Goal: Register for event/course

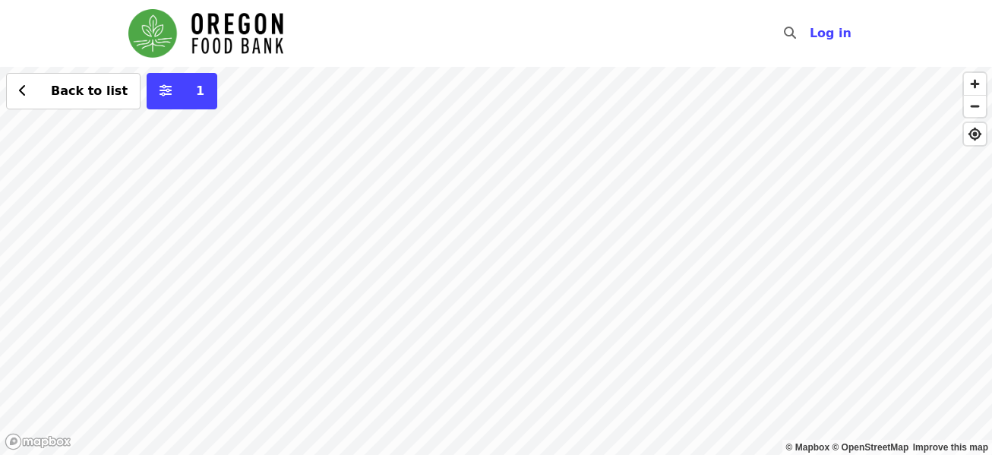
click at [649, 202] on div "Back to list 1" at bounding box center [496, 261] width 992 height 388
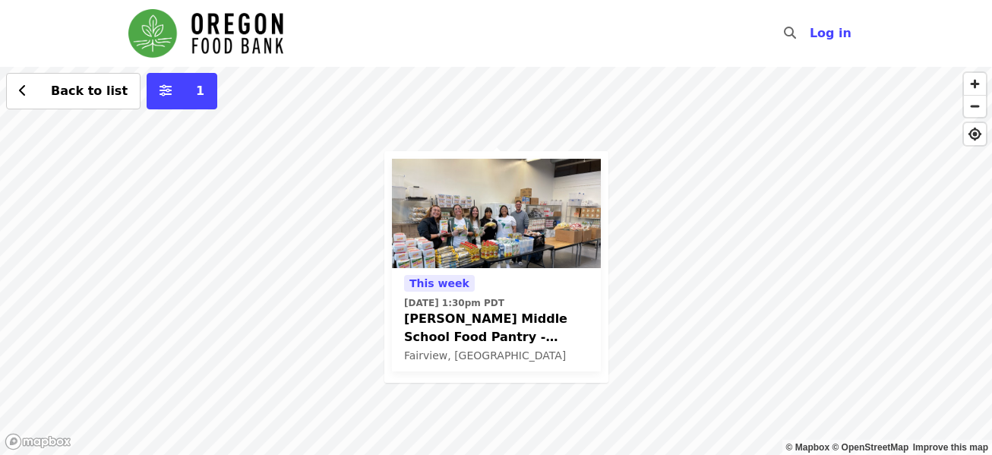
click at [470, 339] on span "[PERSON_NAME] Middle School Food Pantry - Partner Agency Support" at bounding box center [496, 328] width 185 height 36
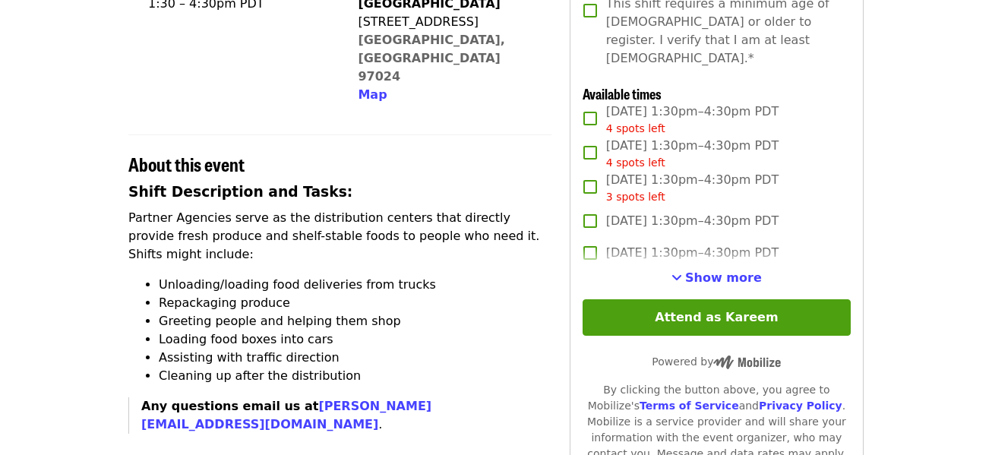
scroll to position [435, 0]
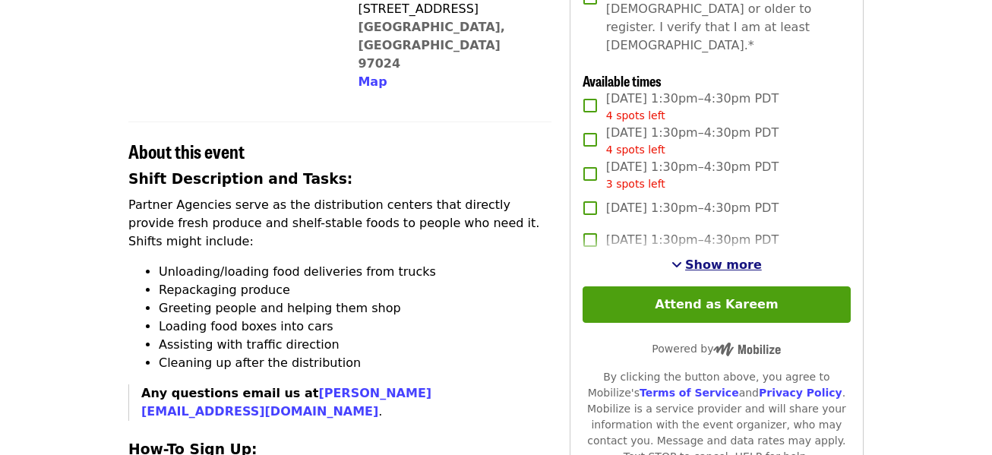
click at [723, 259] on span "Show more" at bounding box center [723, 265] width 77 height 14
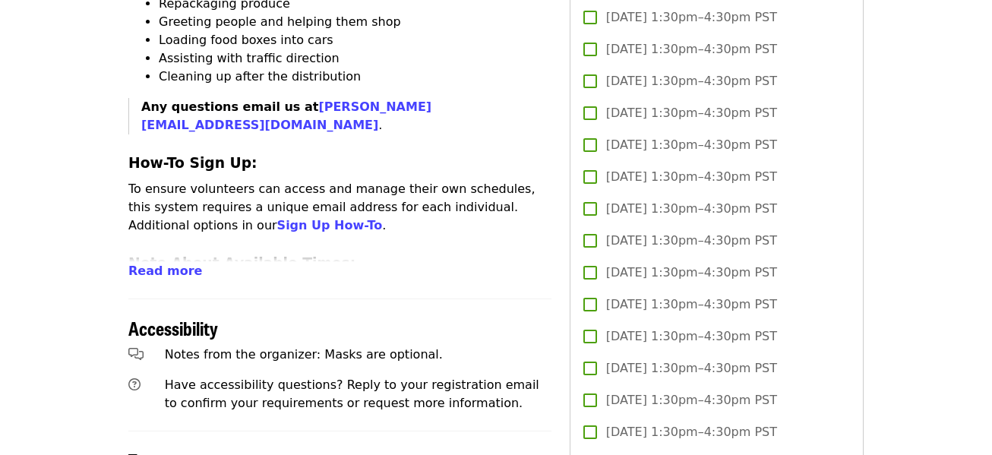
scroll to position [0, 0]
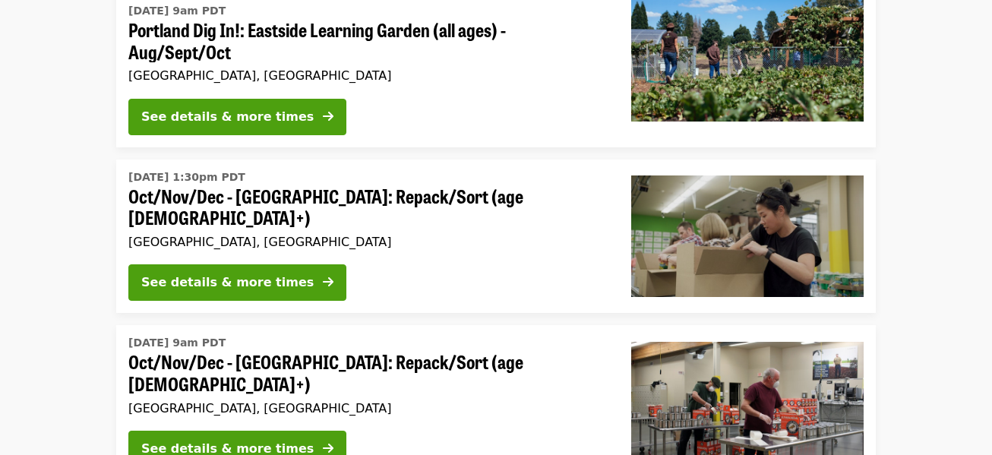
scroll to position [205, 0]
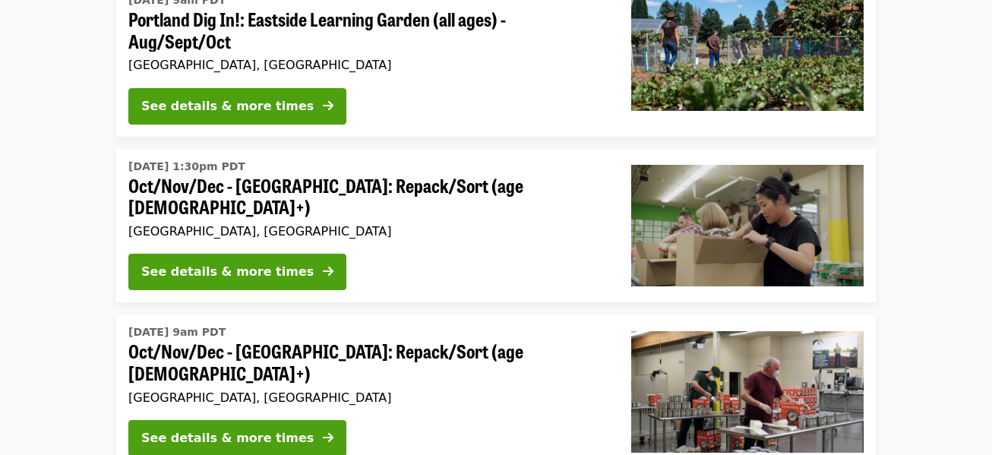
scroll to position [215, 0]
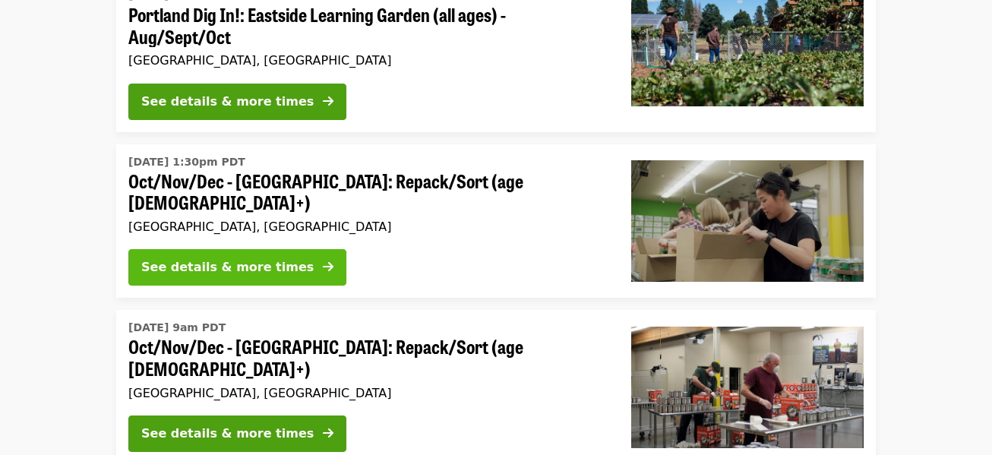
click at [240, 258] on div "See details & more times" at bounding box center [227, 267] width 173 height 18
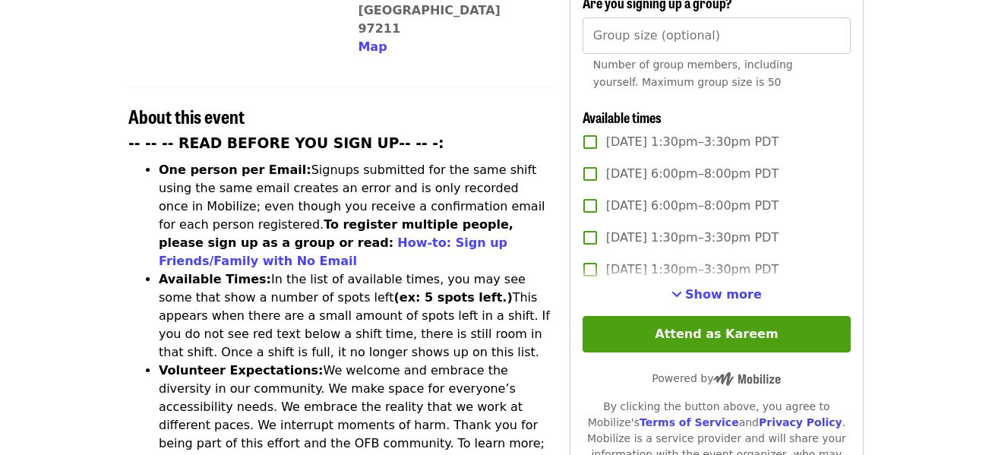
scroll to position [520, 0]
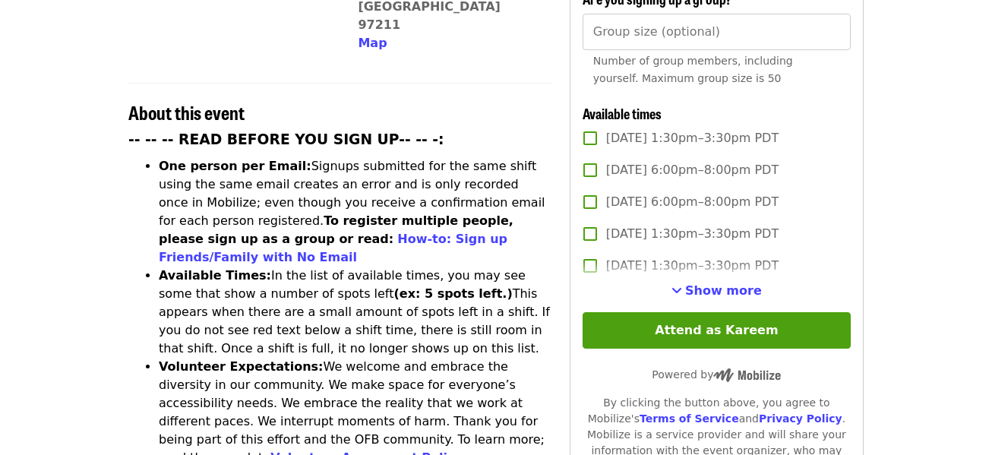
click at [727, 292] on span "Show more" at bounding box center [723, 290] width 77 height 14
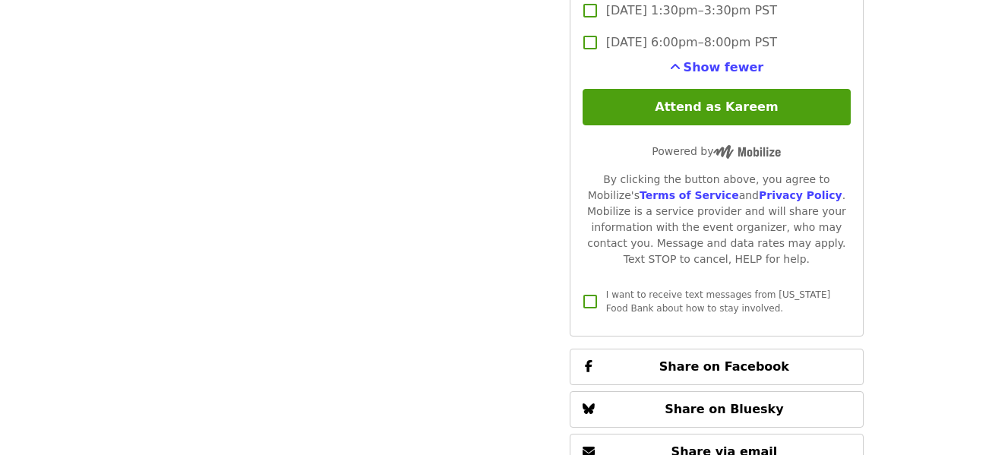
scroll to position [3838, 0]
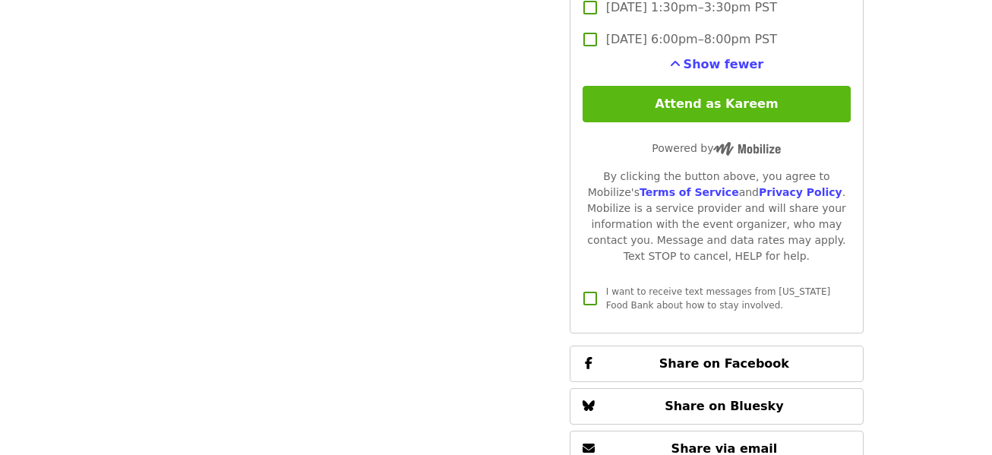
click at [629, 103] on button "Attend as Kareem" at bounding box center [717, 104] width 268 height 36
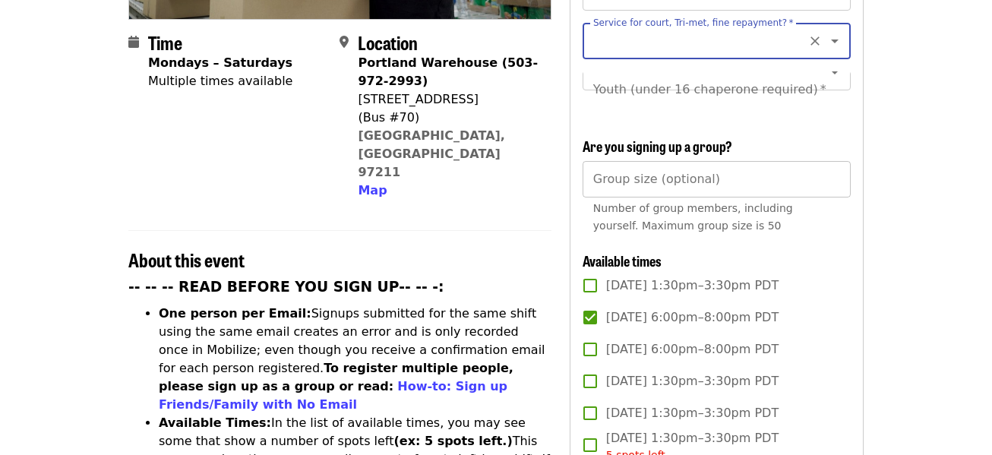
type input "*"
click at [831, 186] on input "*" at bounding box center [717, 179] width 268 height 36
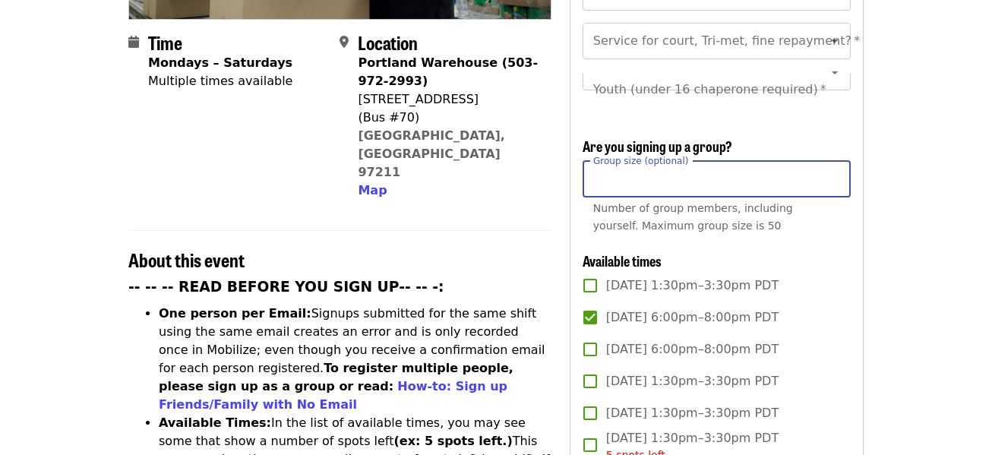
type input "*"
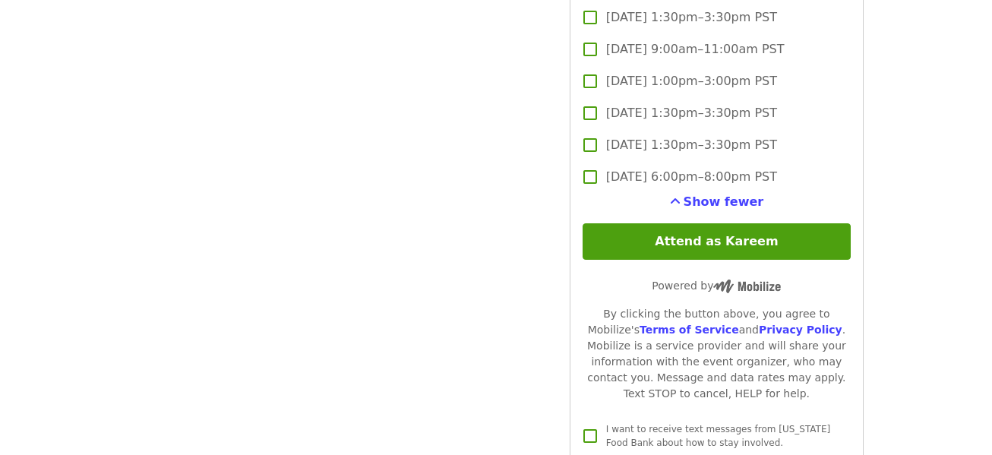
scroll to position [3698, 0]
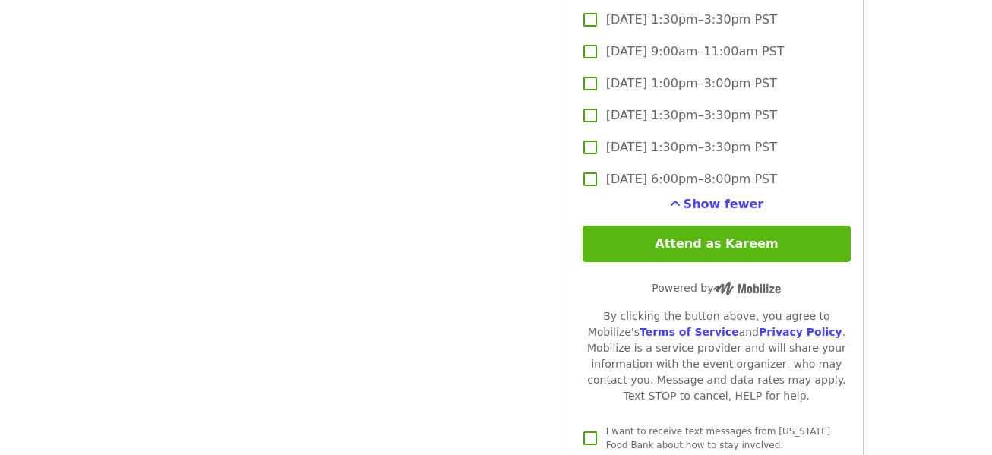
click at [756, 245] on button "Attend as Kareem" at bounding box center [717, 244] width 268 height 36
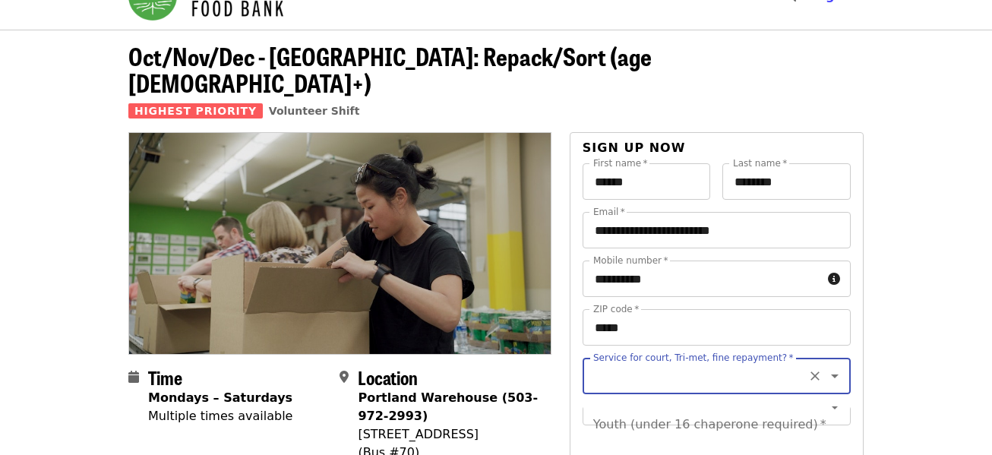
scroll to position [0, 0]
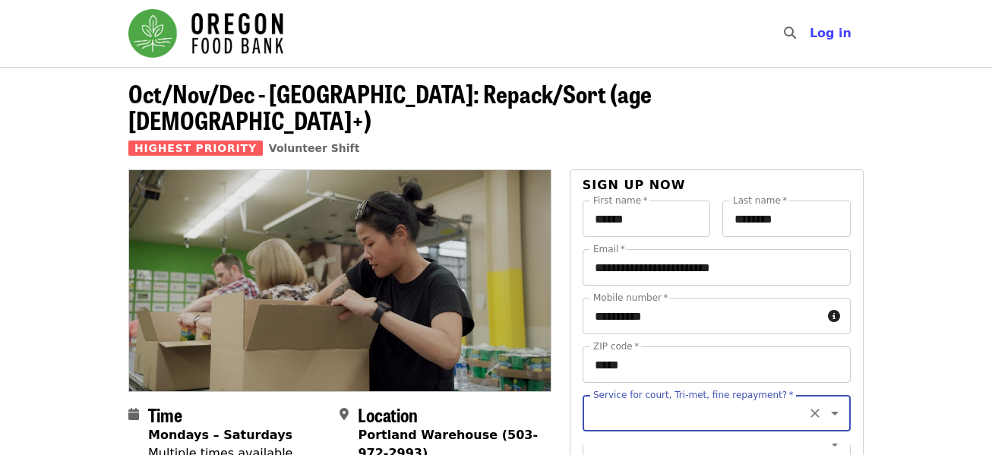
click at [808, 406] on icon "Clear" at bounding box center [815, 413] width 15 height 15
click at [826, 404] on icon "Open" at bounding box center [835, 413] width 18 height 18
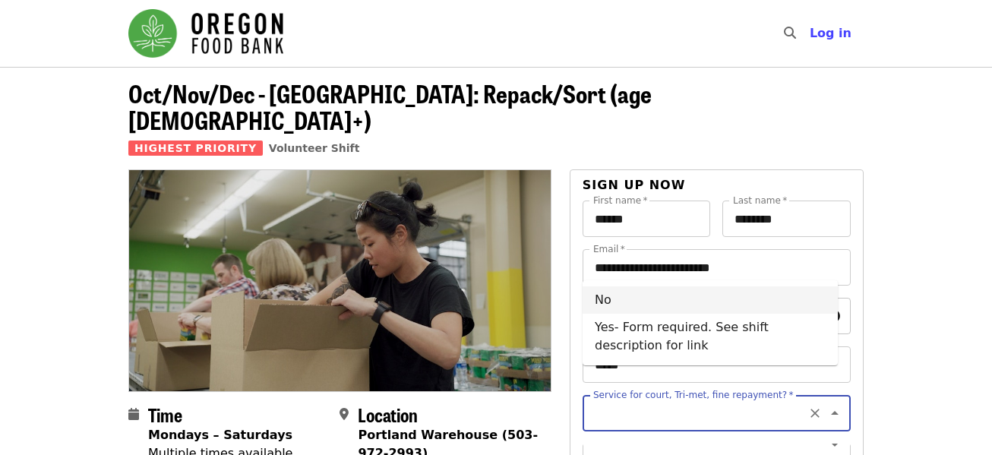
click at [760, 304] on li "No" at bounding box center [710, 299] width 255 height 27
type input "**"
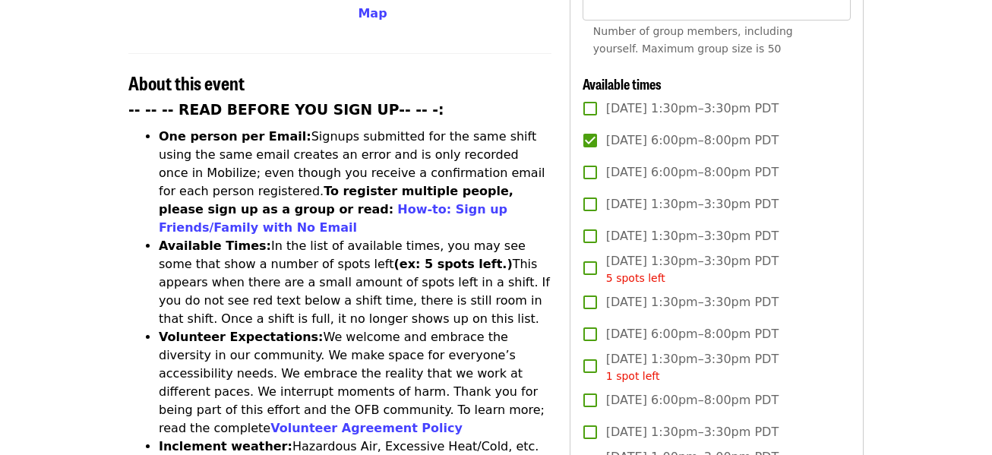
scroll to position [565, 0]
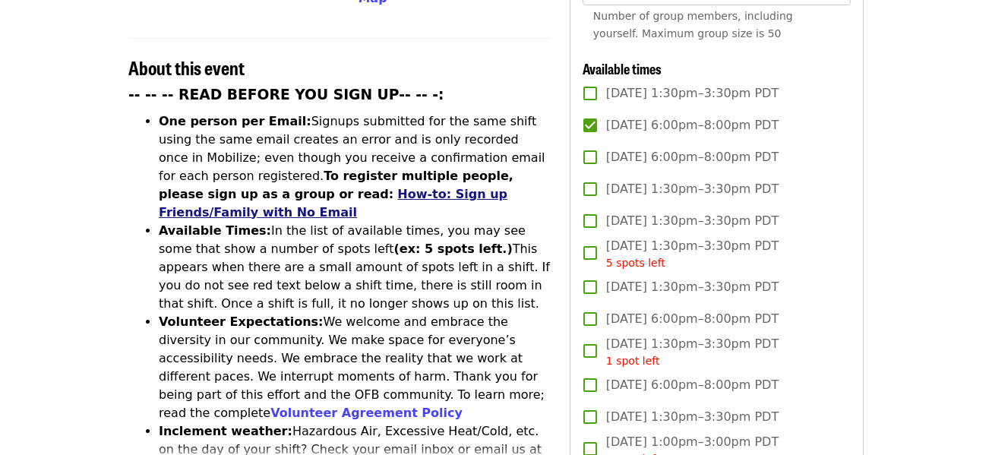
click at [300, 187] on link "How-to: Sign up Friends/Family with No Email" at bounding box center [333, 203] width 349 height 33
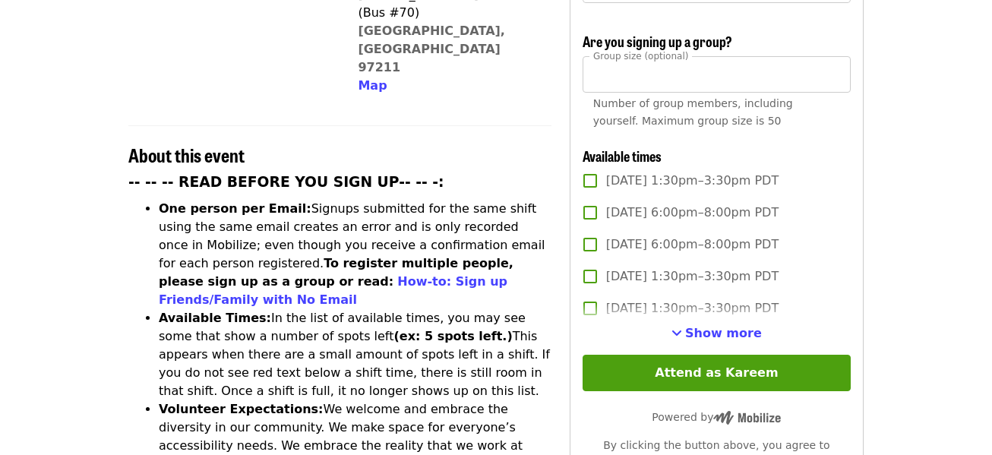
scroll to position [337, 0]
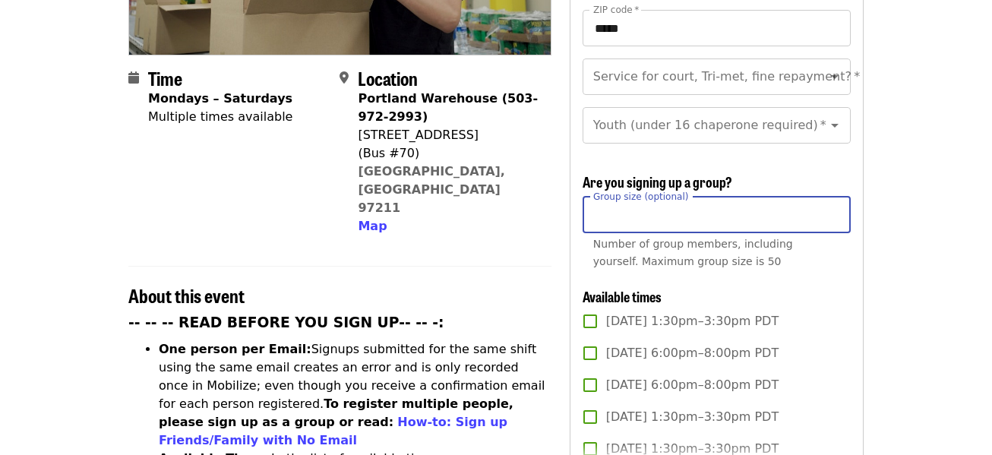
click at [651, 229] on input "*" at bounding box center [717, 215] width 268 height 36
click at [830, 211] on input "*" at bounding box center [717, 215] width 268 height 36
type input "*"
click at [830, 211] on input "*" at bounding box center [717, 215] width 268 height 36
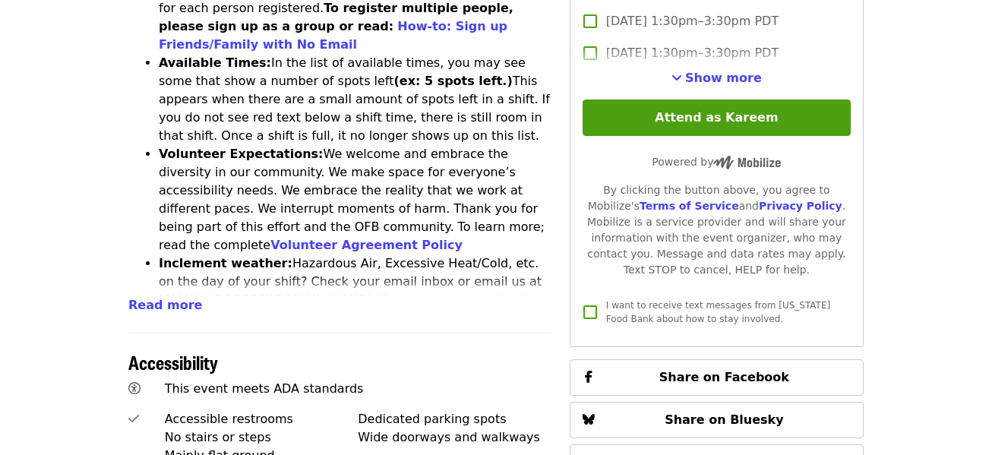
scroll to position [732, 0]
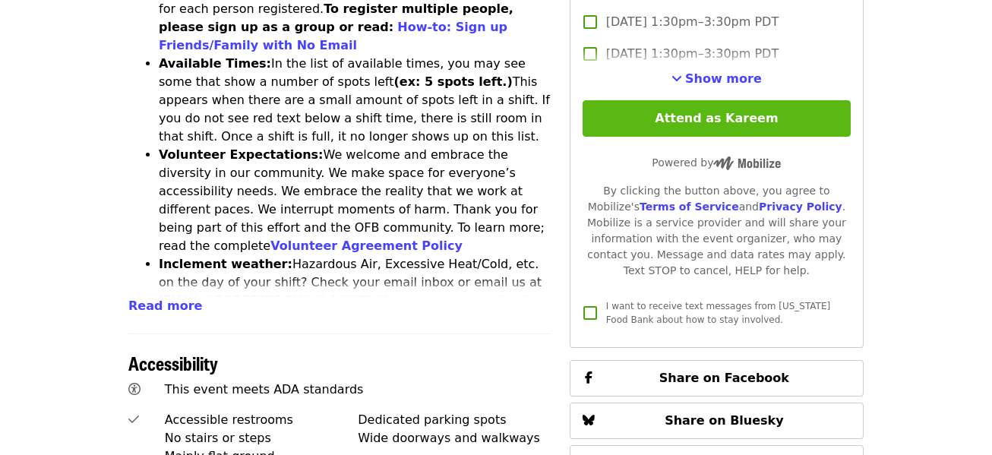
click at [714, 119] on button "Attend as Kareem" at bounding box center [717, 118] width 268 height 36
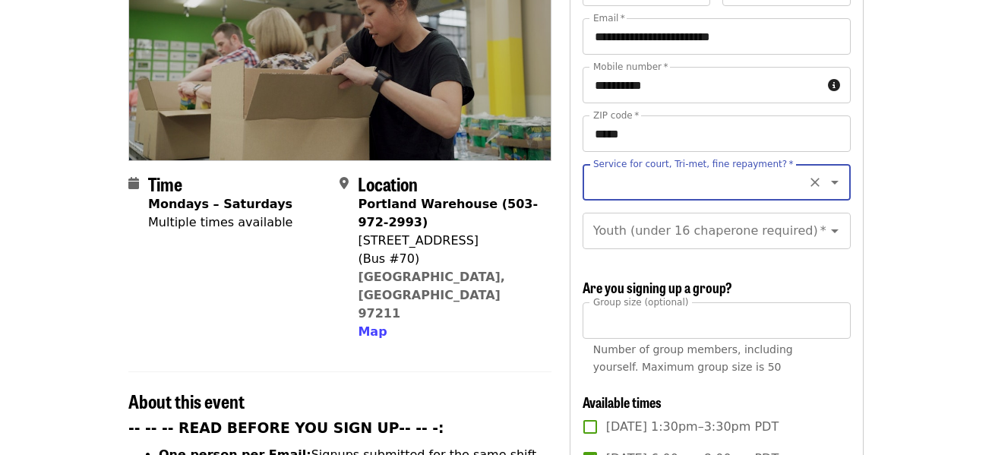
scroll to position [223, 0]
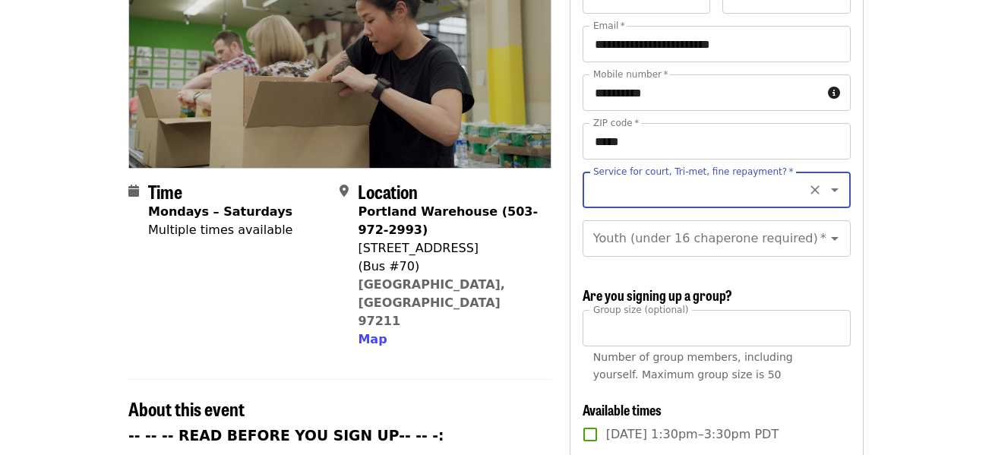
click at [722, 176] on input "Service for court, Tri-met, fine repayment?   *" at bounding box center [698, 190] width 207 height 29
click at [788, 206] on li "No" at bounding box center [710, 204] width 255 height 27
type input "**"
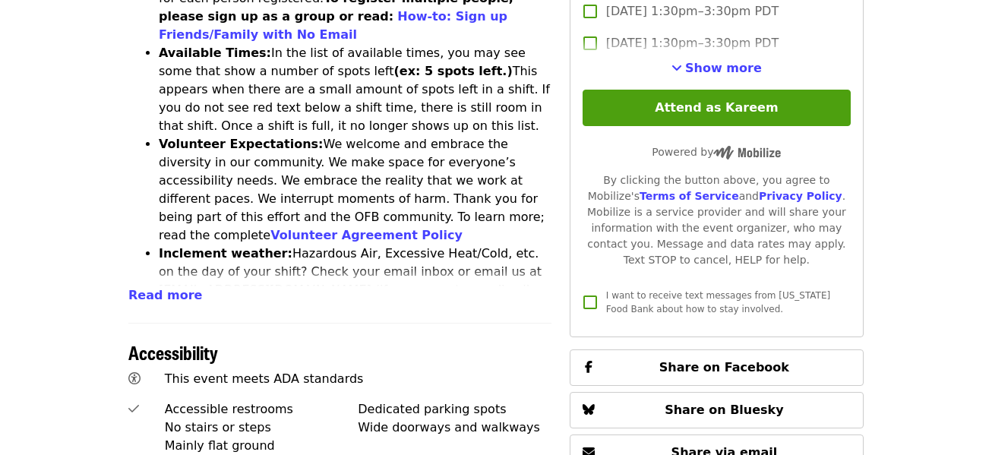
scroll to position [773, 0]
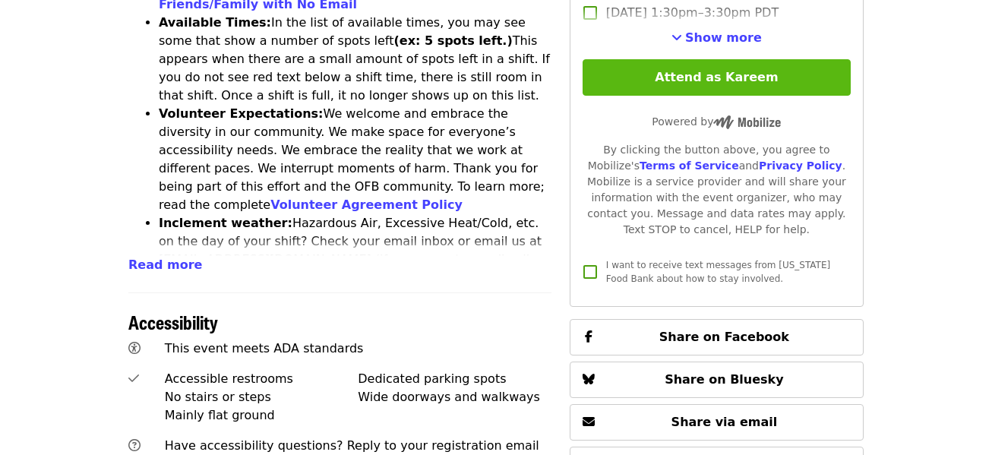
click at [754, 74] on button "Attend as Kareem" at bounding box center [717, 77] width 268 height 36
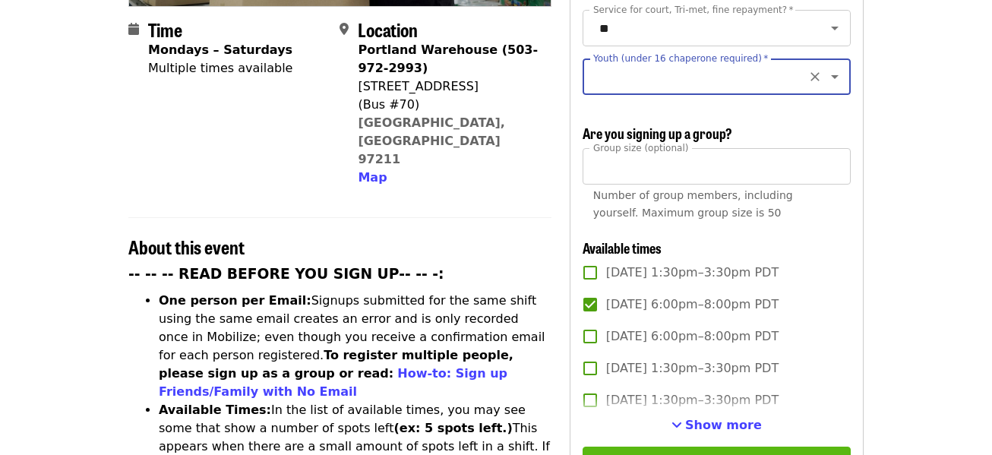
scroll to position [381, 0]
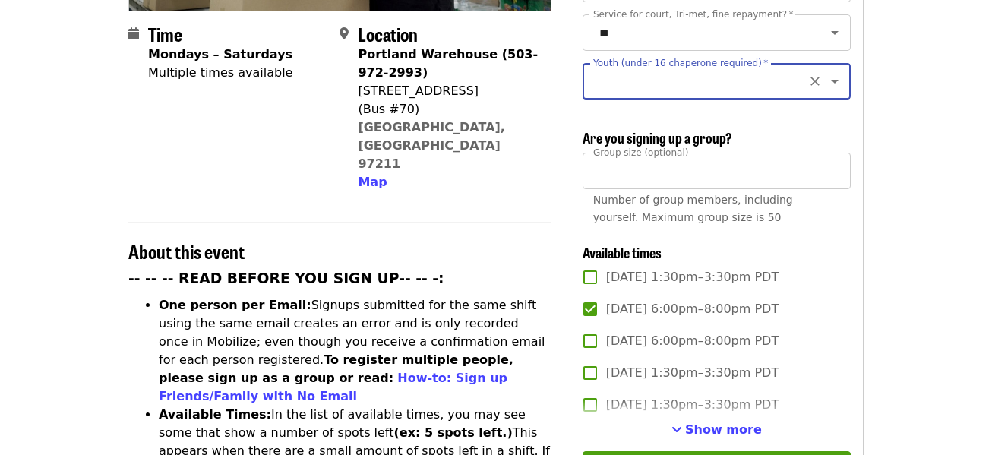
click at [754, 74] on input "Youth (under 16 chaperone required)   *" at bounding box center [698, 81] width 207 height 29
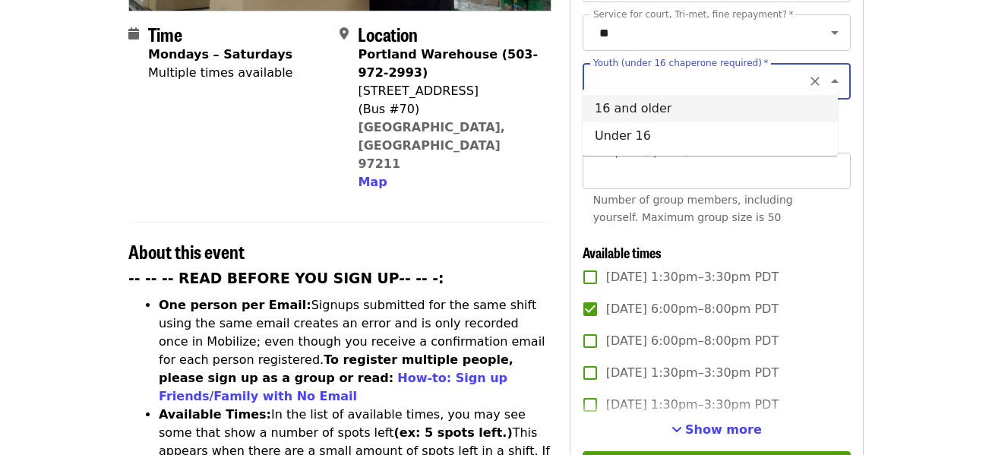
click at [726, 110] on li "16 and older" at bounding box center [710, 108] width 255 height 27
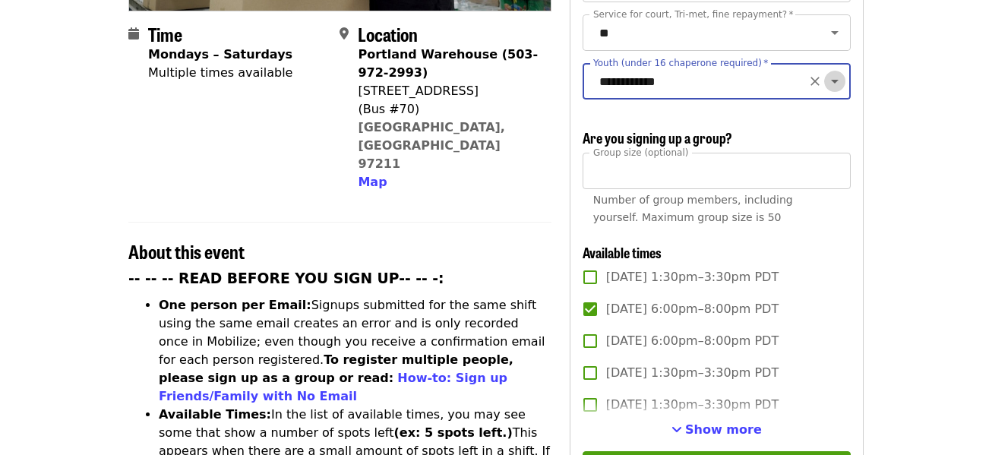
click at [826, 72] on icon "Open" at bounding box center [835, 81] width 18 height 18
click at [800, 108] on li "Under 16" at bounding box center [710, 108] width 255 height 27
type input "********"
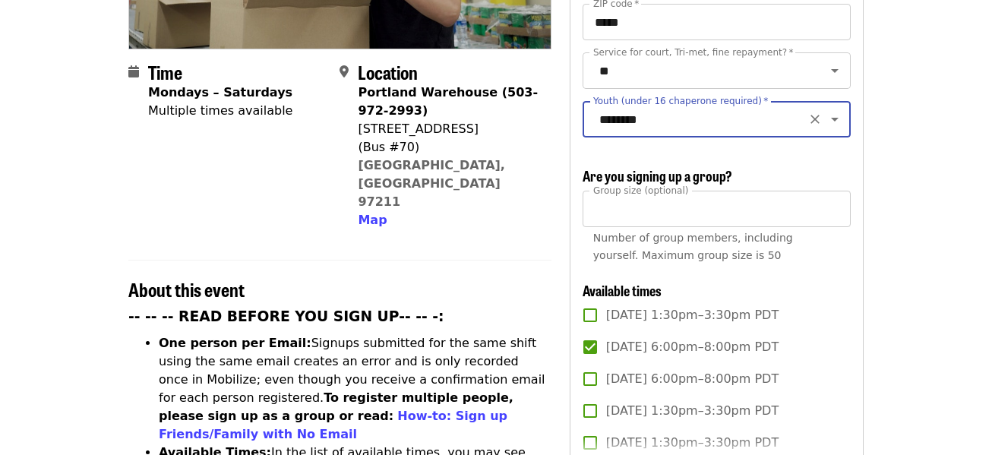
scroll to position [751, 0]
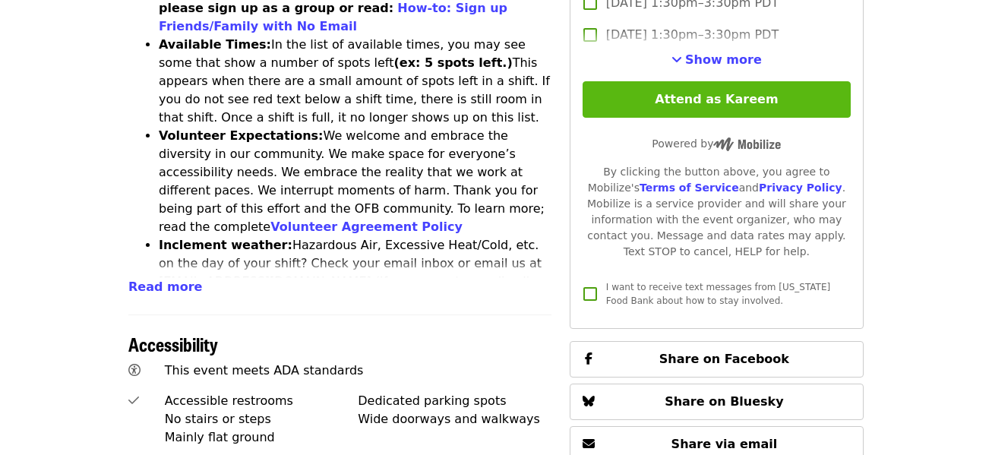
click at [758, 102] on button "Attend as Kareem" at bounding box center [717, 99] width 268 height 36
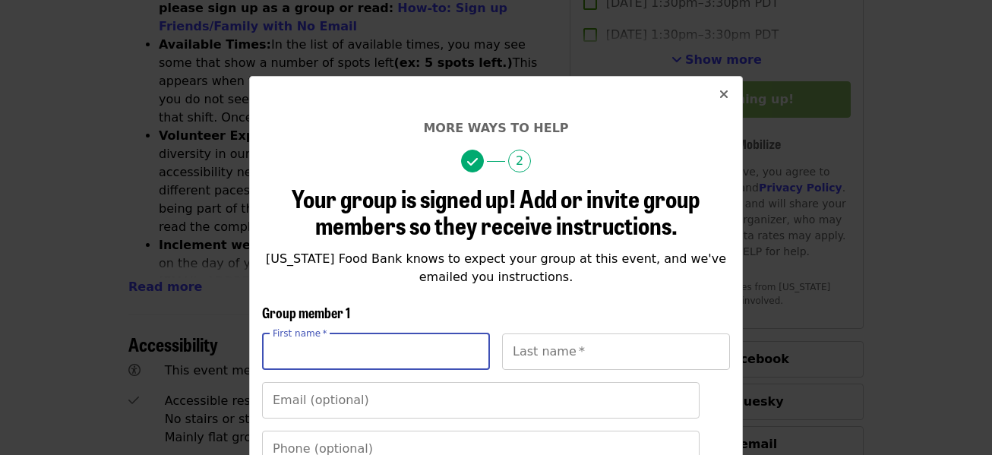
click at [394, 350] on input "First name   *" at bounding box center [376, 352] width 228 height 36
type input "*******"
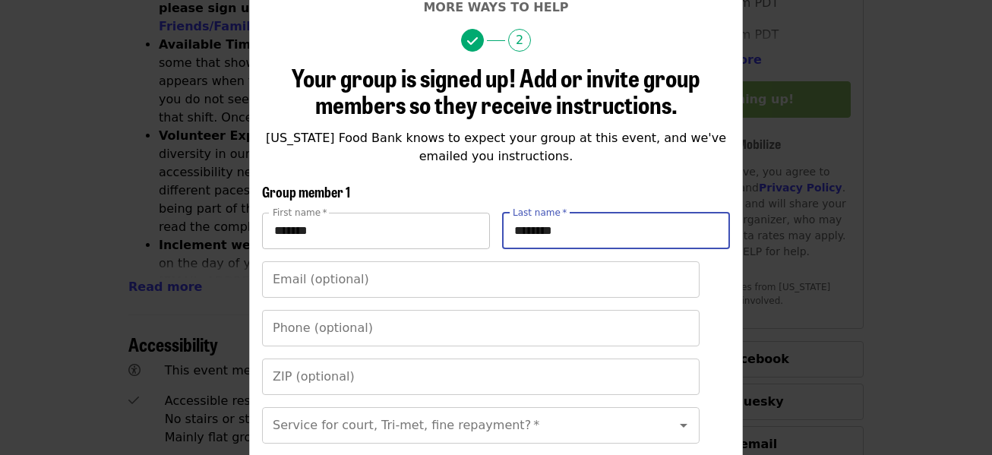
scroll to position [124, 0]
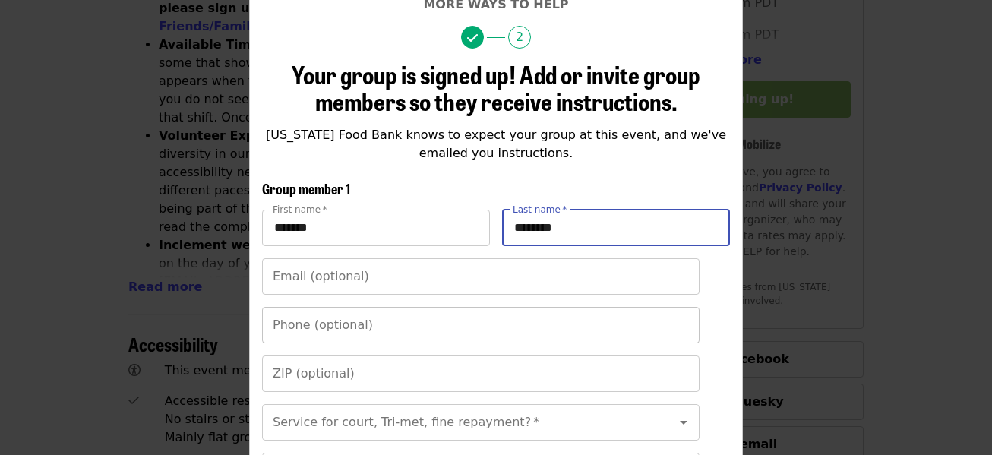
type input "********"
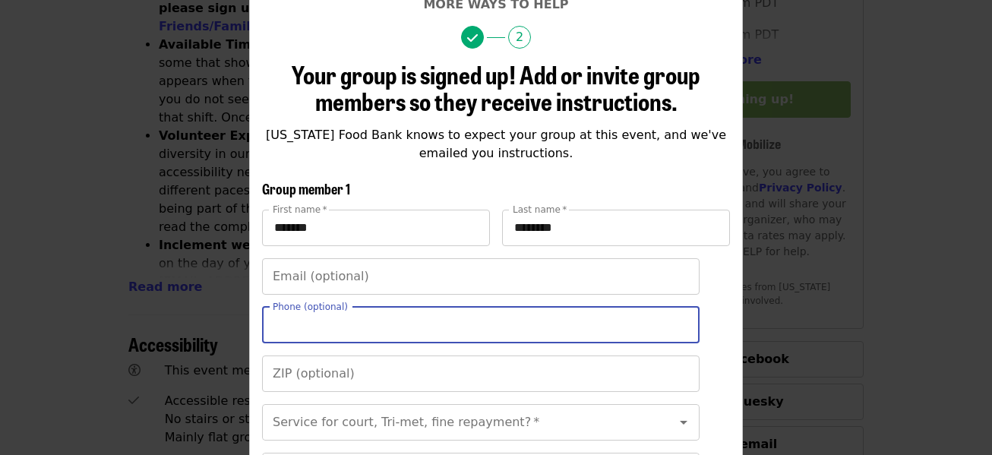
click at [399, 323] on input "Phone (optional)" at bounding box center [481, 325] width 438 height 36
click at [440, 231] on input "*******" at bounding box center [376, 228] width 228 height 36
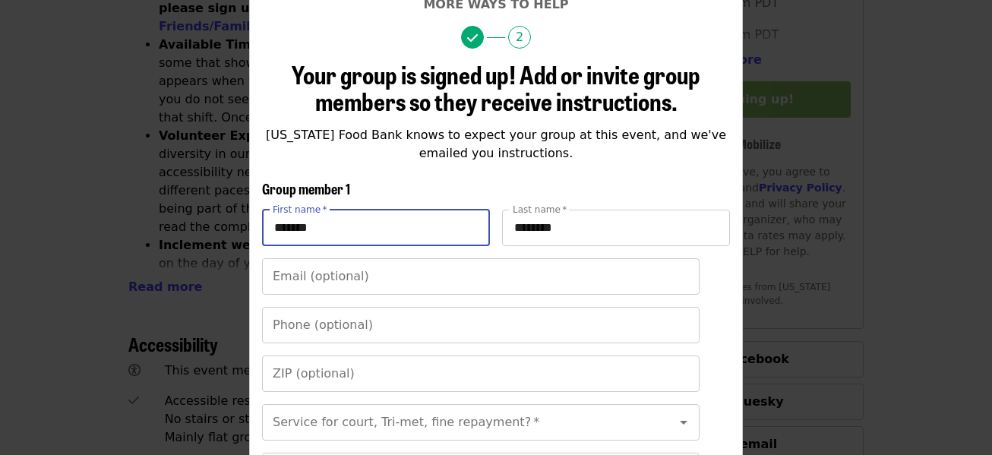
click at [440, 231] on input "*******" at bounding box center [376, 228] width 228 height 36
type input "*******"
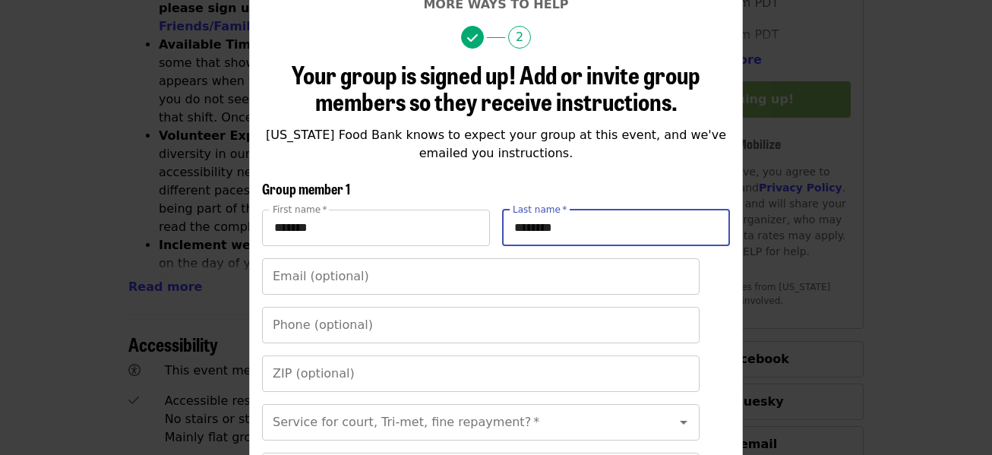
click at [569, 229] on input "********" at bounding box center [616, 228] width 228 height 36
type input "********"
click at [495, 280] on input "Email (optional)" at bounding box center [481, 276] width 438 height 36
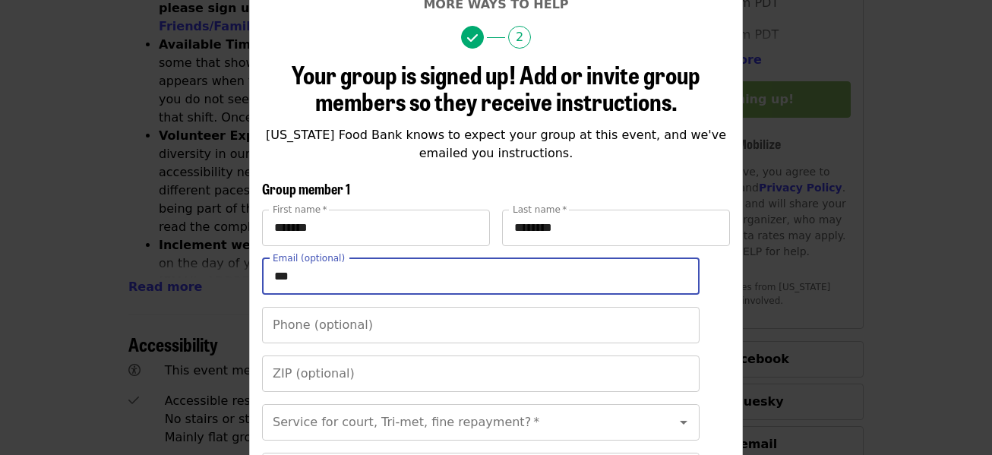
type input "**********"
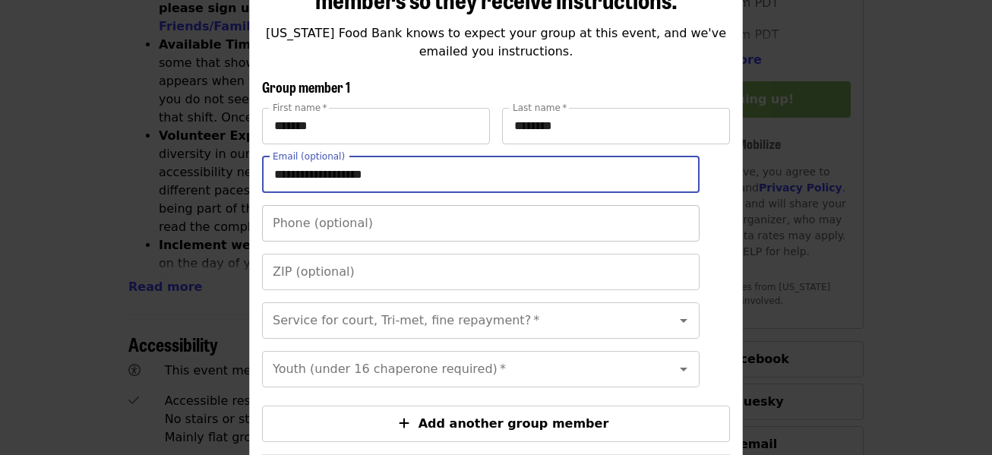
scroll to position [248, 0]
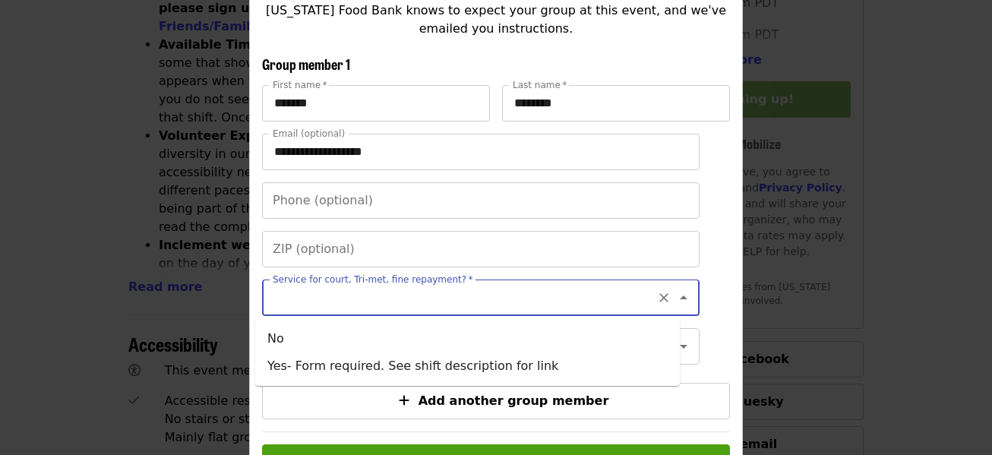
click at [428, 309] on input "Service for court, Tri-met, fine repayment?   *" at bounding box center [462, 297] width 376 height 29
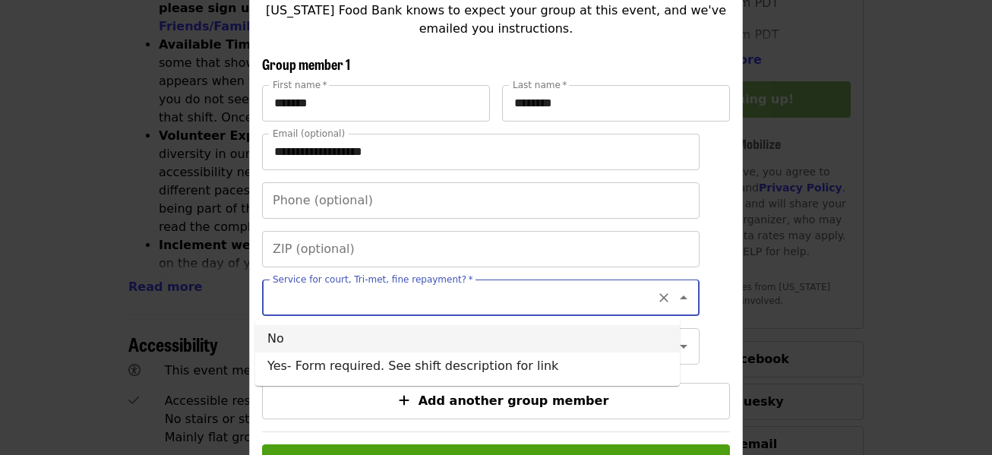
click at [423, 339] on li "No" at bounding box center [467, 338] width 425 height 27
type input "**"
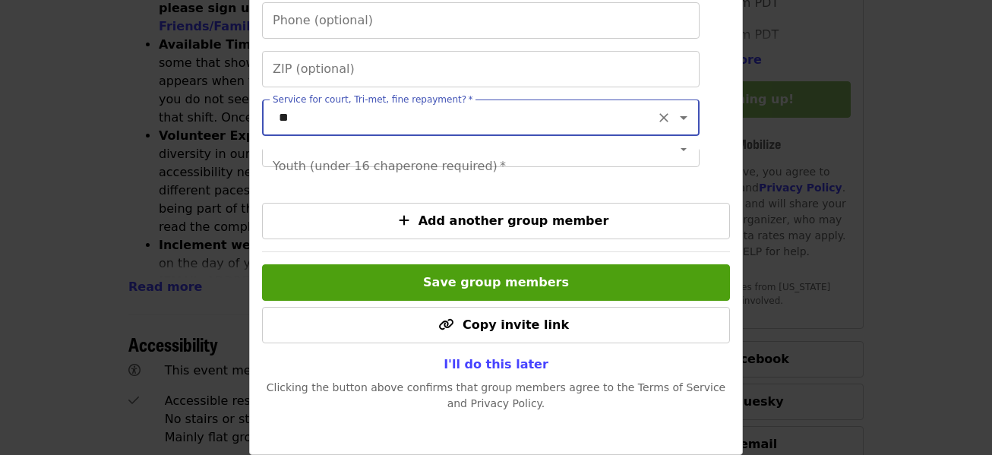
scroll to position [454, 0]
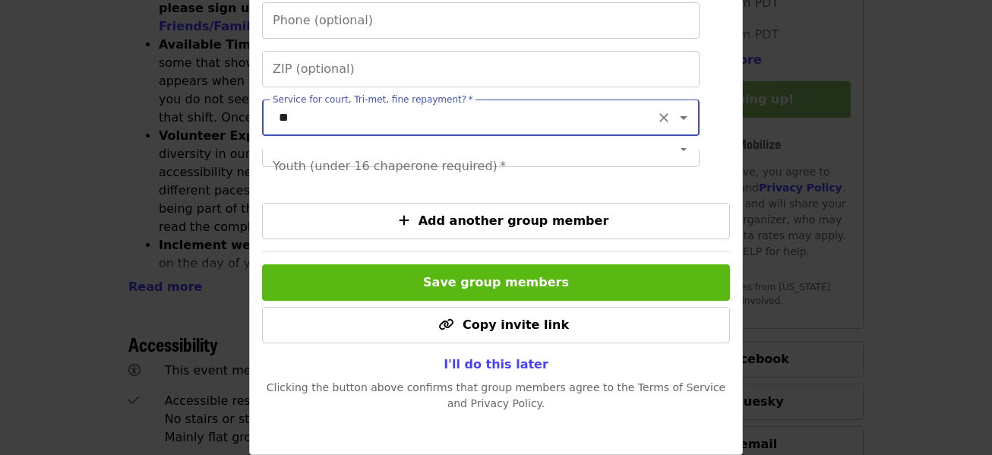
click at [637, 284] on button "Save group members" at bounding box center [496, 282] width 468 height 36
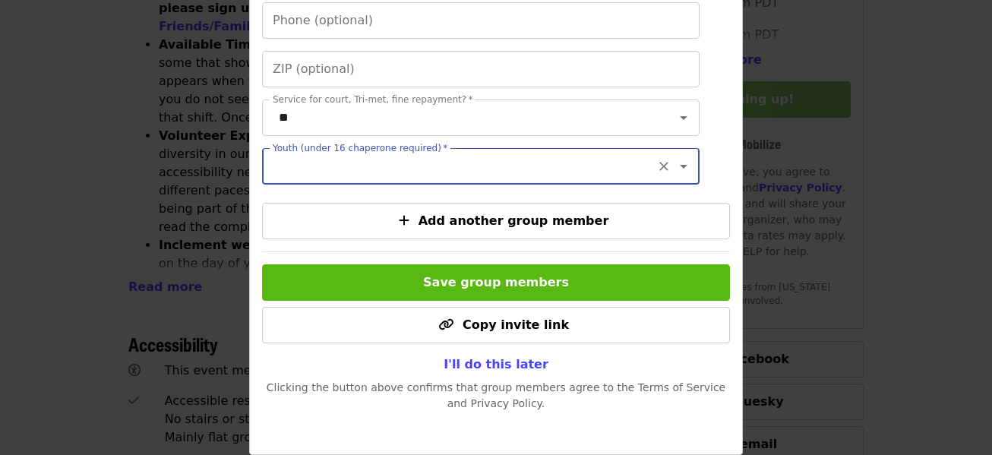
scroll to position [0, 0]
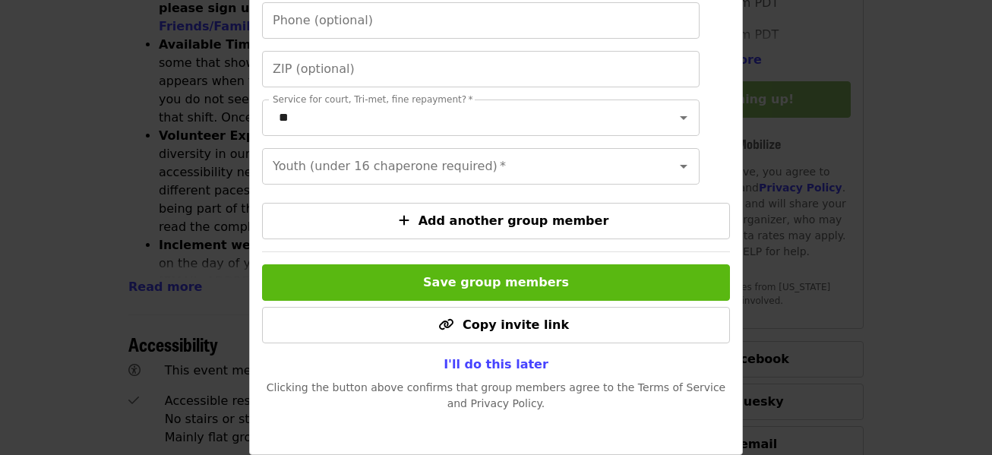
click at [637, 284] on button "Save group members" at bounding box center [496, 282] width 468 height 36
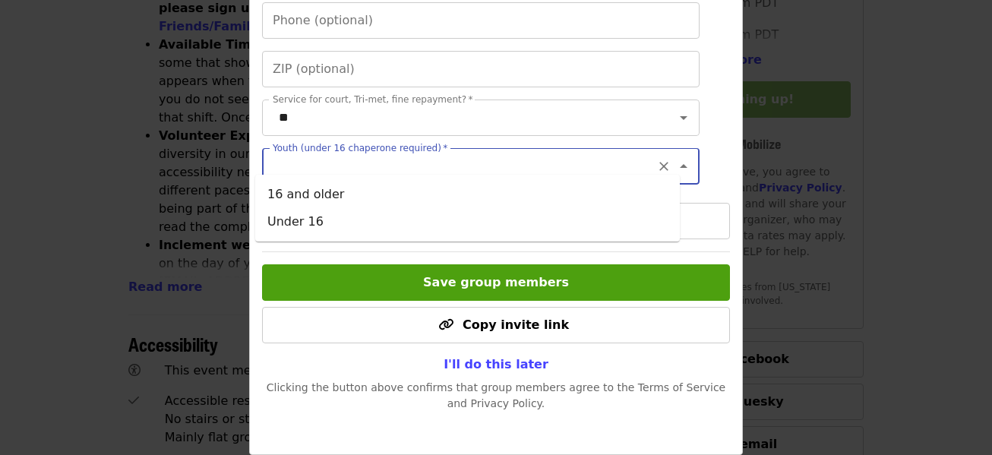
click at [492, 152] on input "Youth (under 16 chaperone required)   *" at bounding box center [462, 166] width 376 height 29
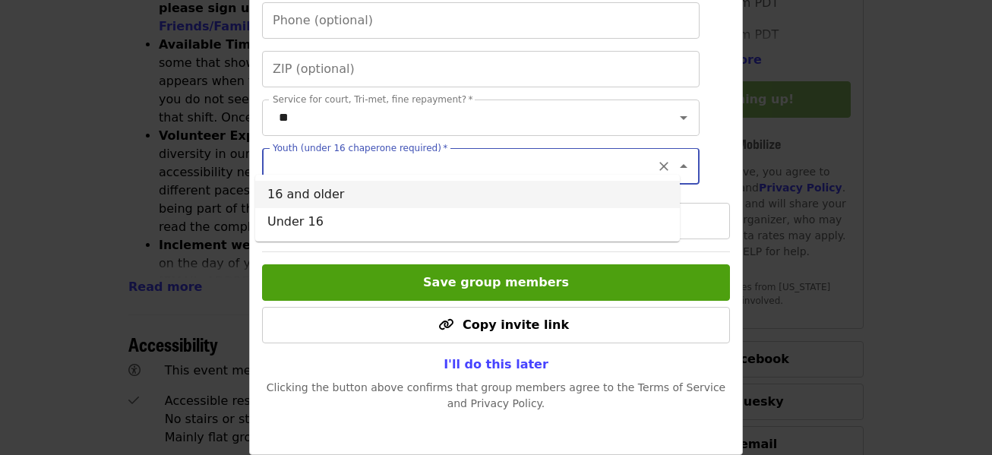
click at [554, 189] on li "16 and older" at bounding box center [467, 194] width 425 height 27
type input "**********"
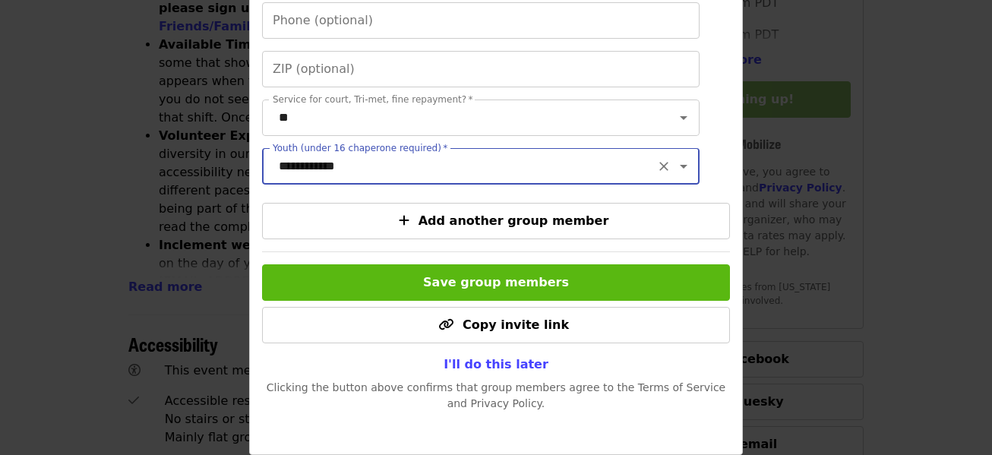
click at [544, 276] on span "Save group members" at bounding box center [496, 282] width 146 height 14
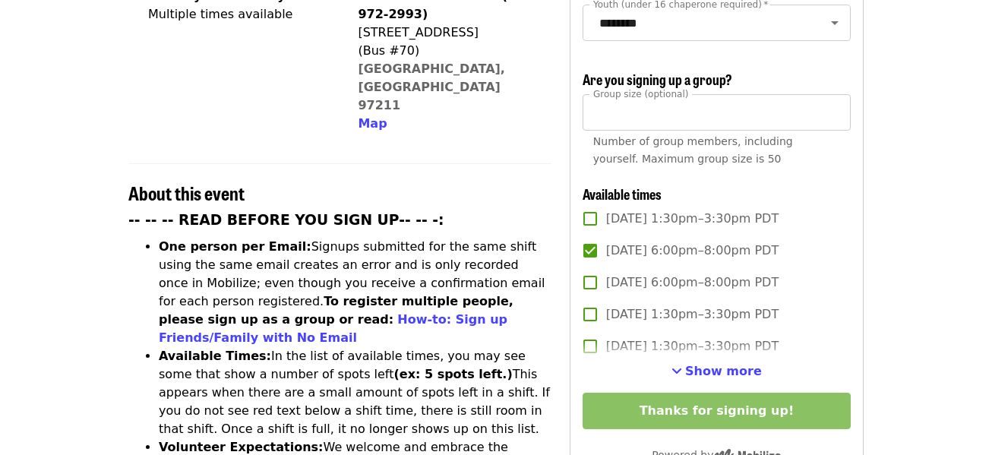
scroll to position [441, 0]
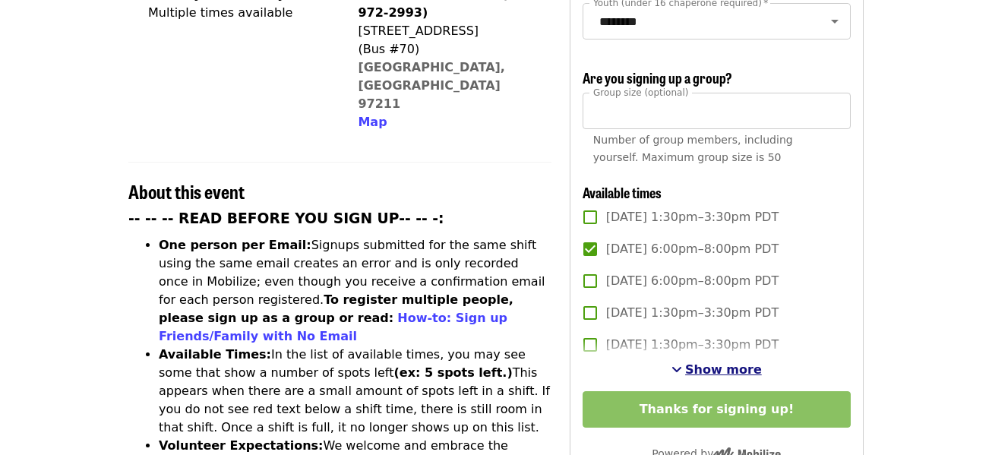
click at [736, 367] on span "Show more" at bounding box center [723, 369] width 77 height 14
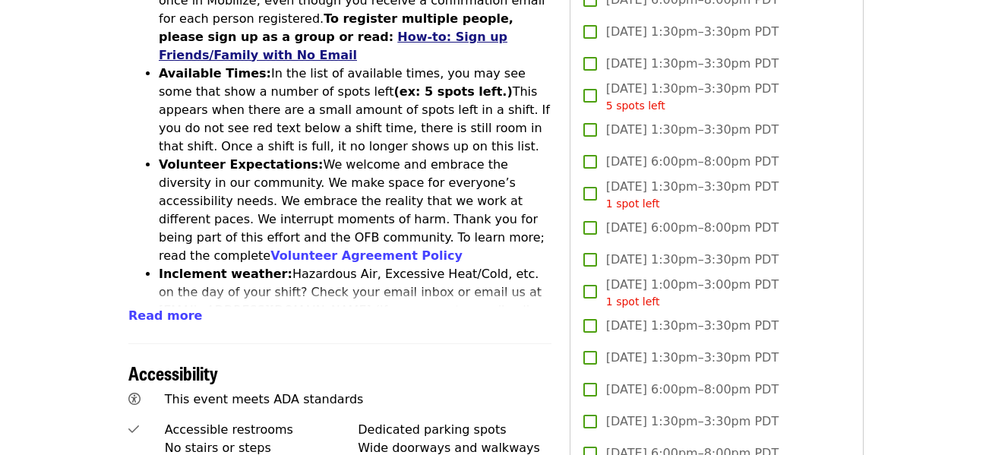
scroll to position [724, 0]
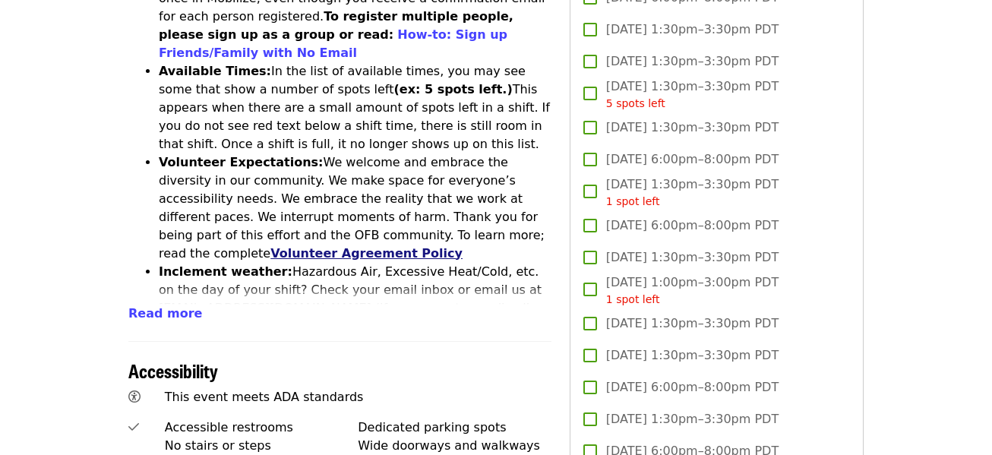
click at [463, 246] on link "Volunteer Agreement Policy" at bounding box center [367, 253] width 192 height 14
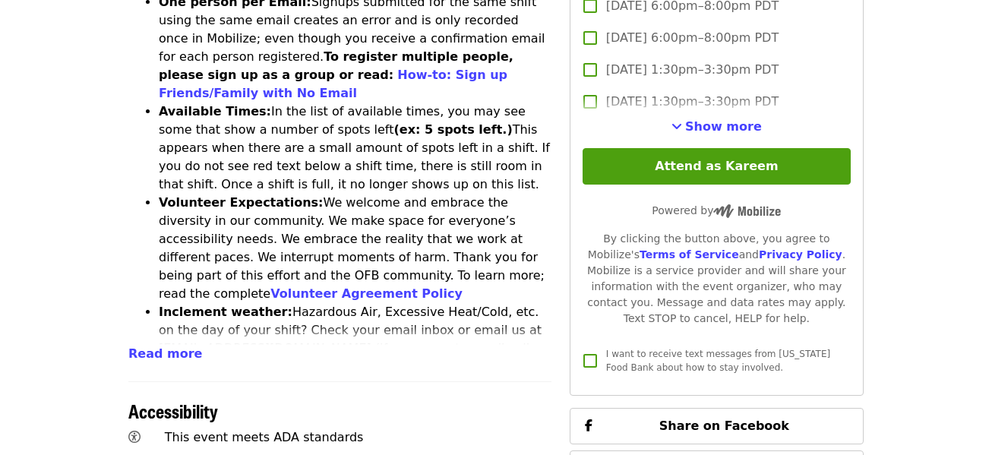
scroll to position [676, 0]
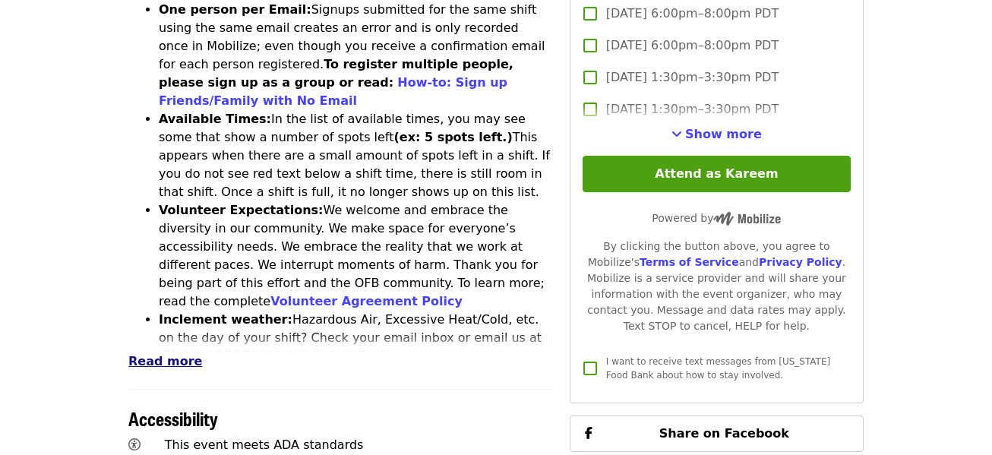
click at [142, 354] on span "Read more" at bounding box center [165, 361] width 74 height 14
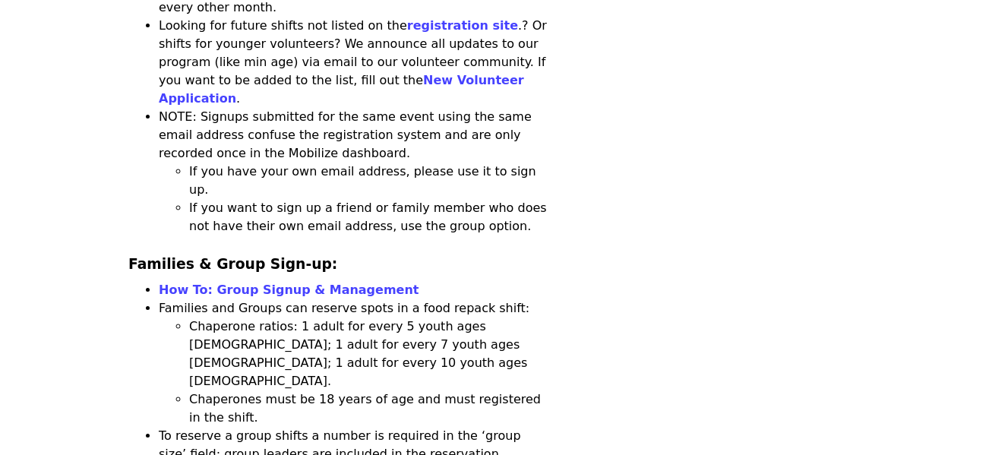
scroll to position [2360, 0]
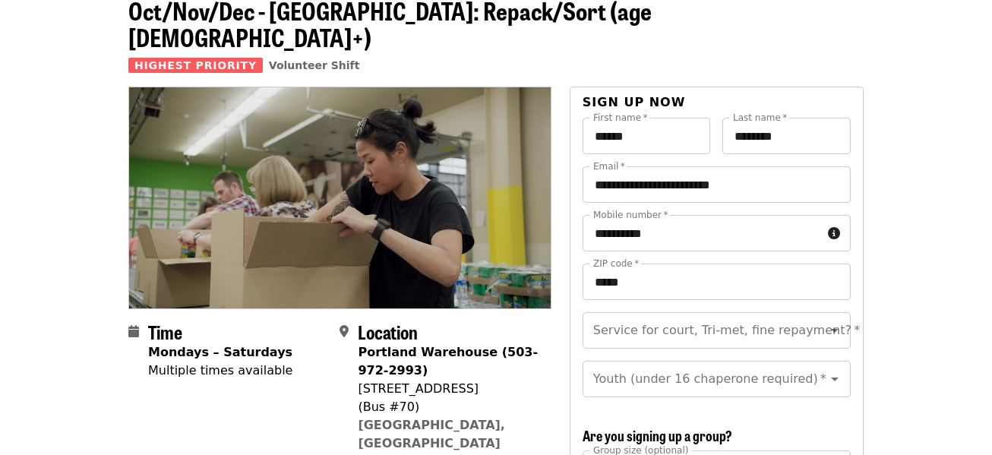
scroll to position [0, 0]
